Goal: Task Accomplishment & Management: Manage account settings

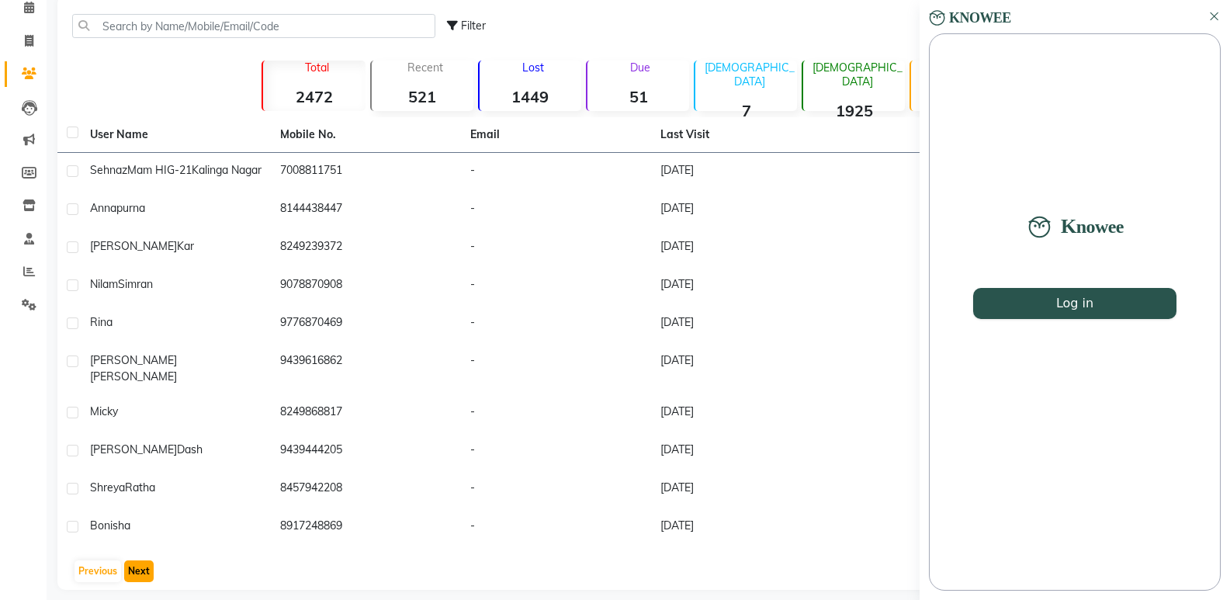
click at [134, 570] on button "Next" at bounding box center [138, 571] width 29 height 22
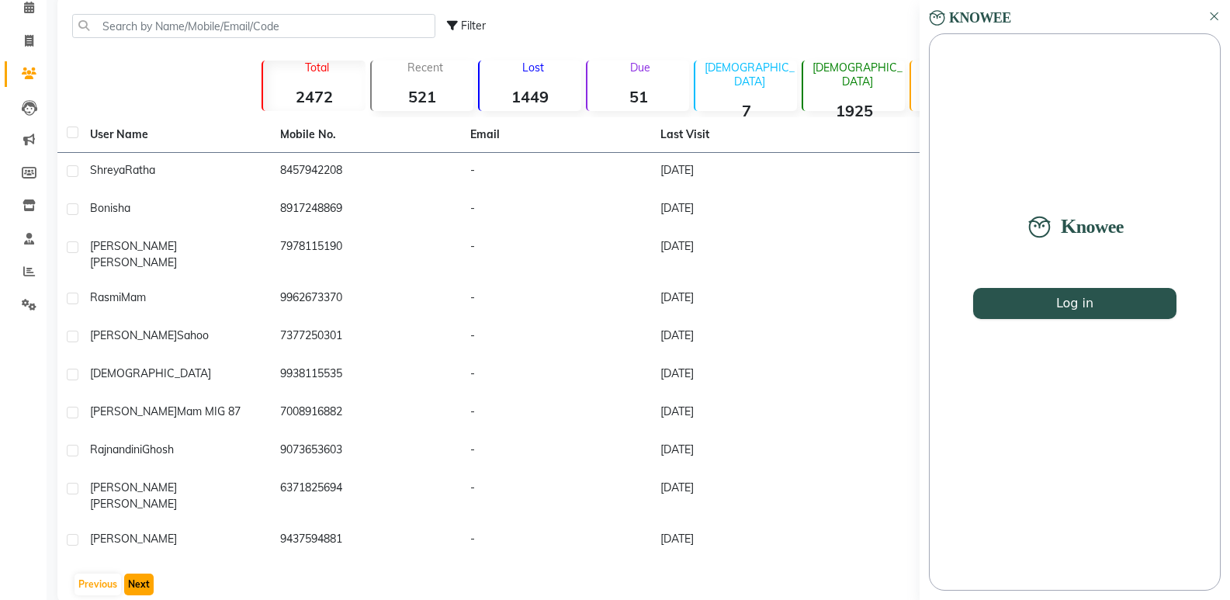
click at [136, 574] on button "Next" at bounding box center [138, 585] width 29 height 22
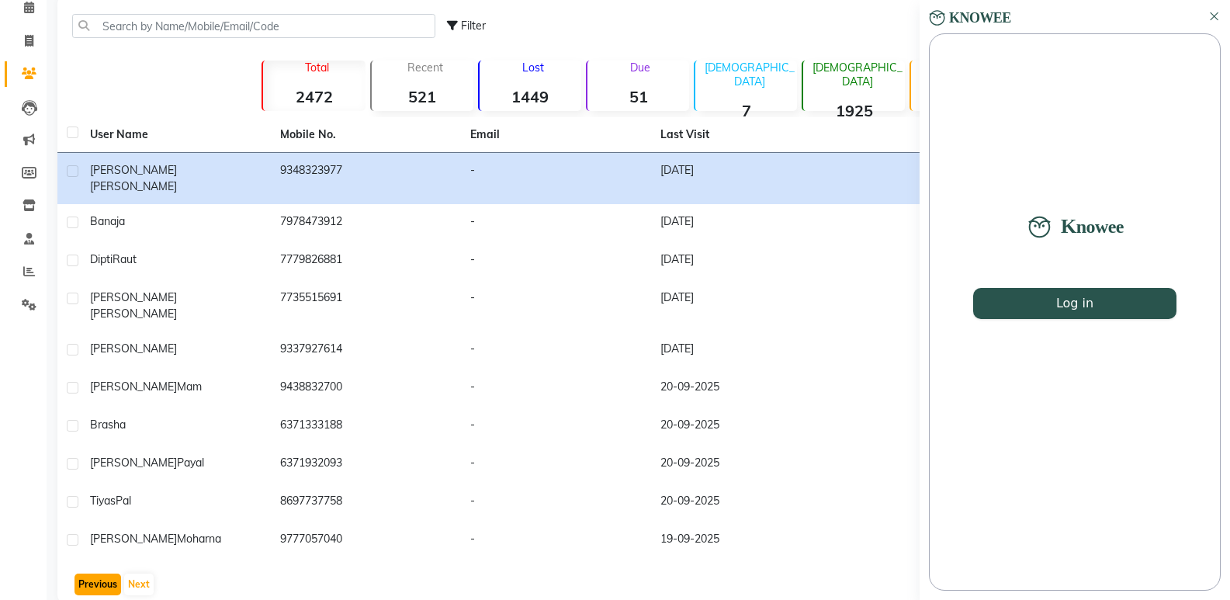
click at [94, 574] on button "Previous" at bounding box center [98, 585] width 47 height 22
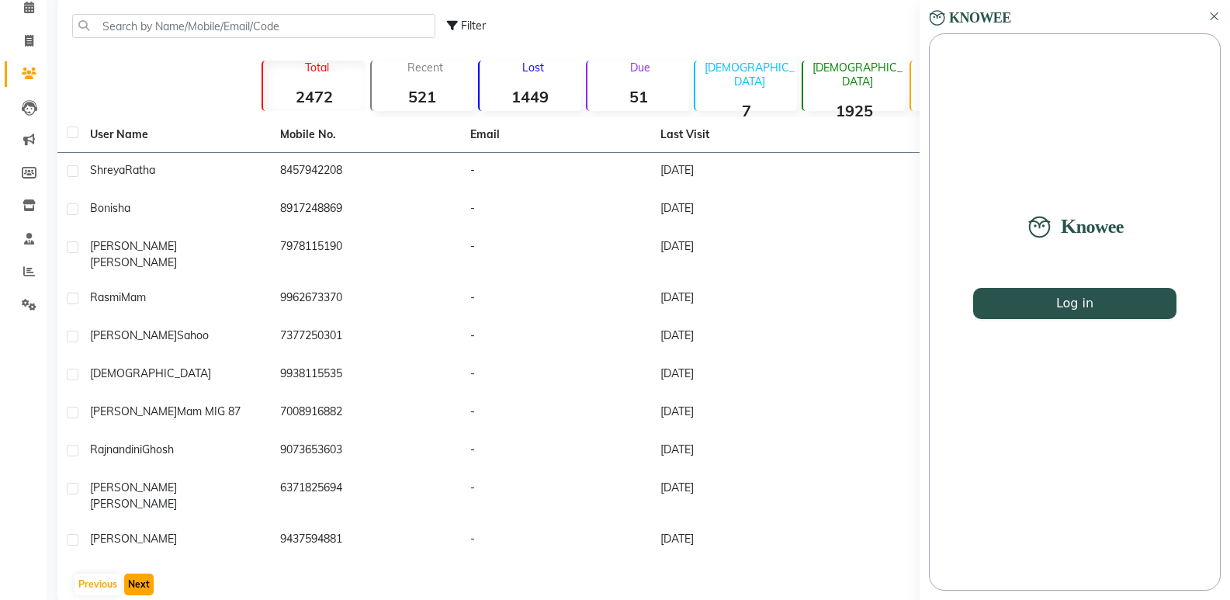
click at [134, 574] on button "Next" at bounding box center [138, 585] width 29 height 22
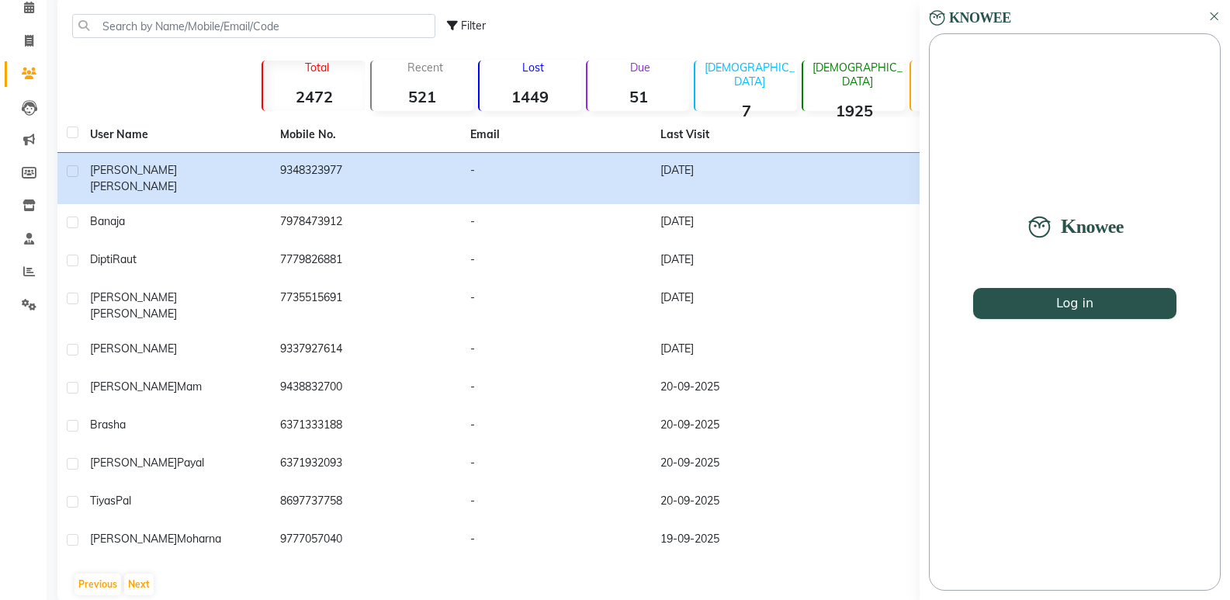
click at [1212, 14] on icon at bounding box center [1215, 16] width 8 height 8
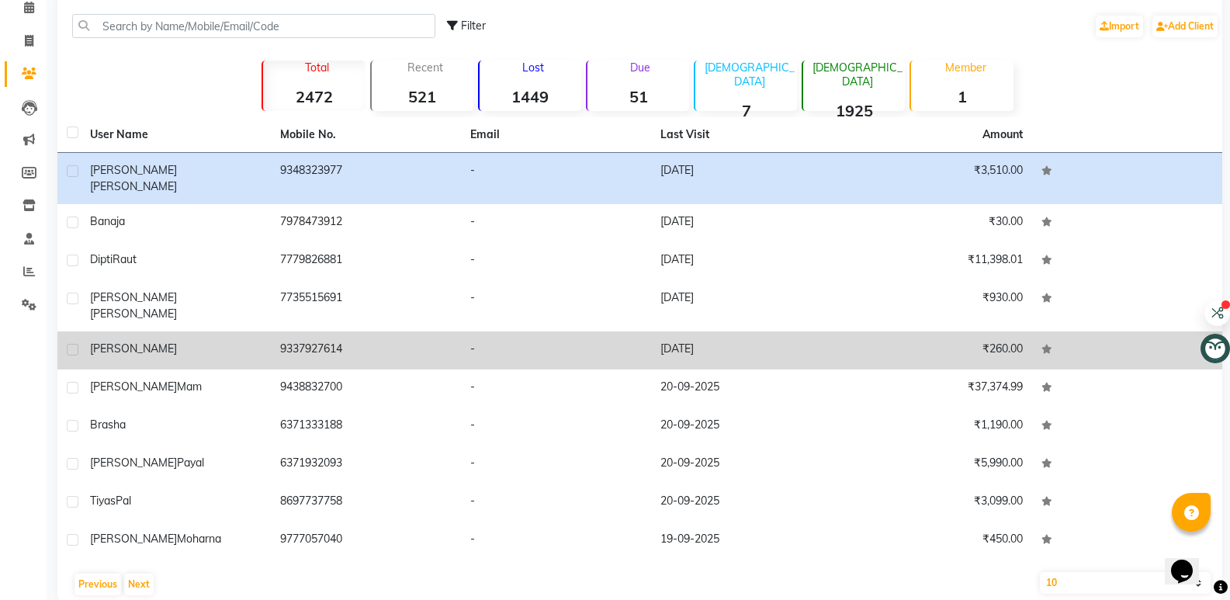
drag, startPoint x: 266, startPoint y: 439, endPoint x: 298, endPoint y: 335, distance: 108.8
click at [298, 335] on tbody "[PERSON_NAME] 9348323977 - [DATE] ₹3,510.00 Banaja 7978473912 - [DATE] ₹30.00 […" at bounding box center [639, 356] width 1165 height 407
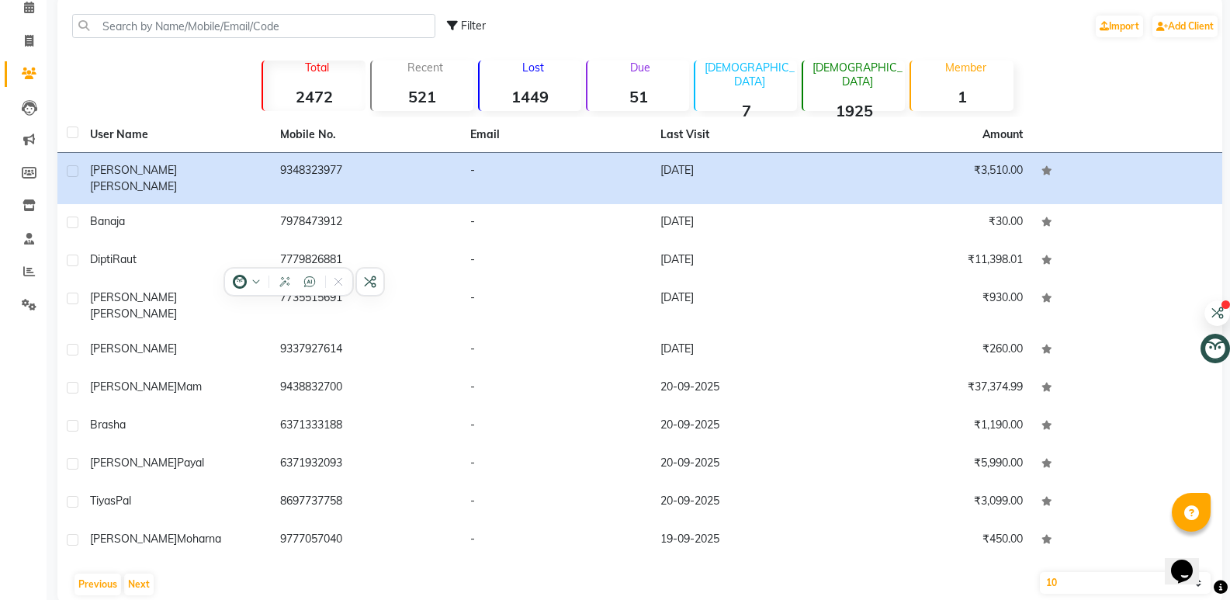
click at [415, 572] on div "Previous Next" at bounding box center [640, 584] width 1153 height 25
click at [139, 574] on button "Next" at bounding box center [138, 585] width 29 height 22
